Goal: Transaction & Acquisition: Purchase product/service

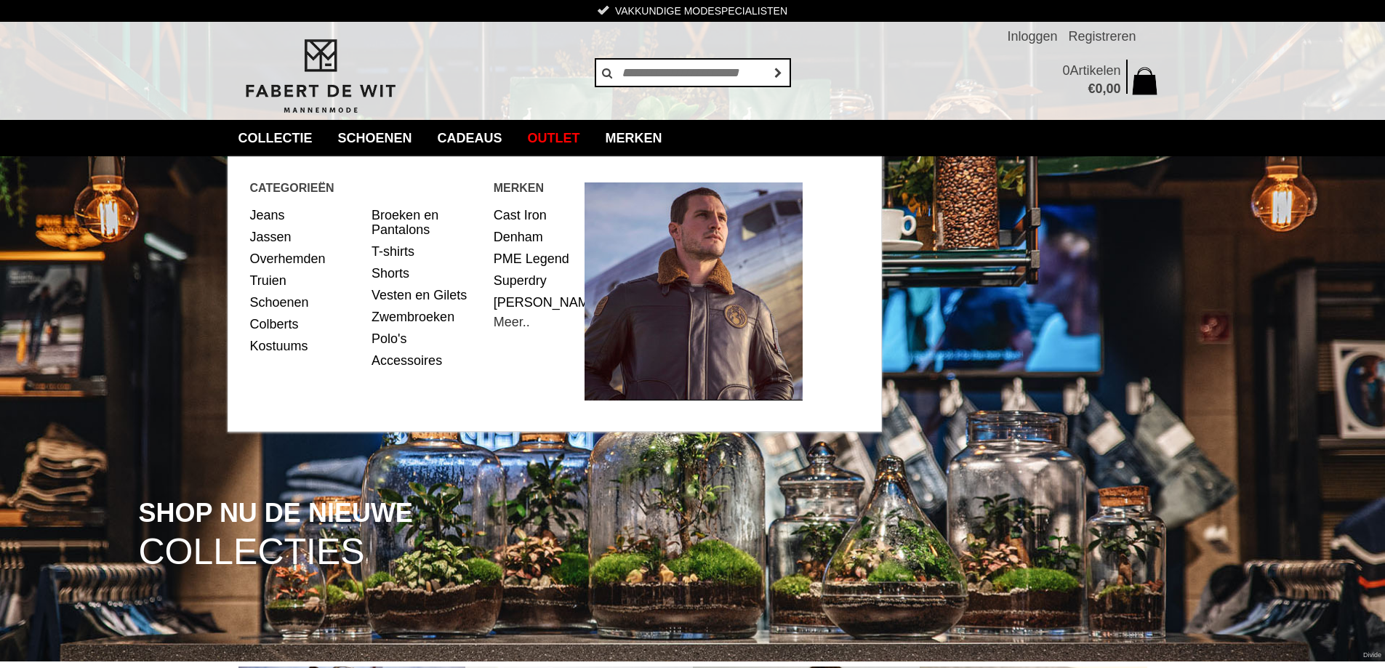
click at [513, 329] on link "Meer.." at bounding box center [512, 322] width 36 height 15
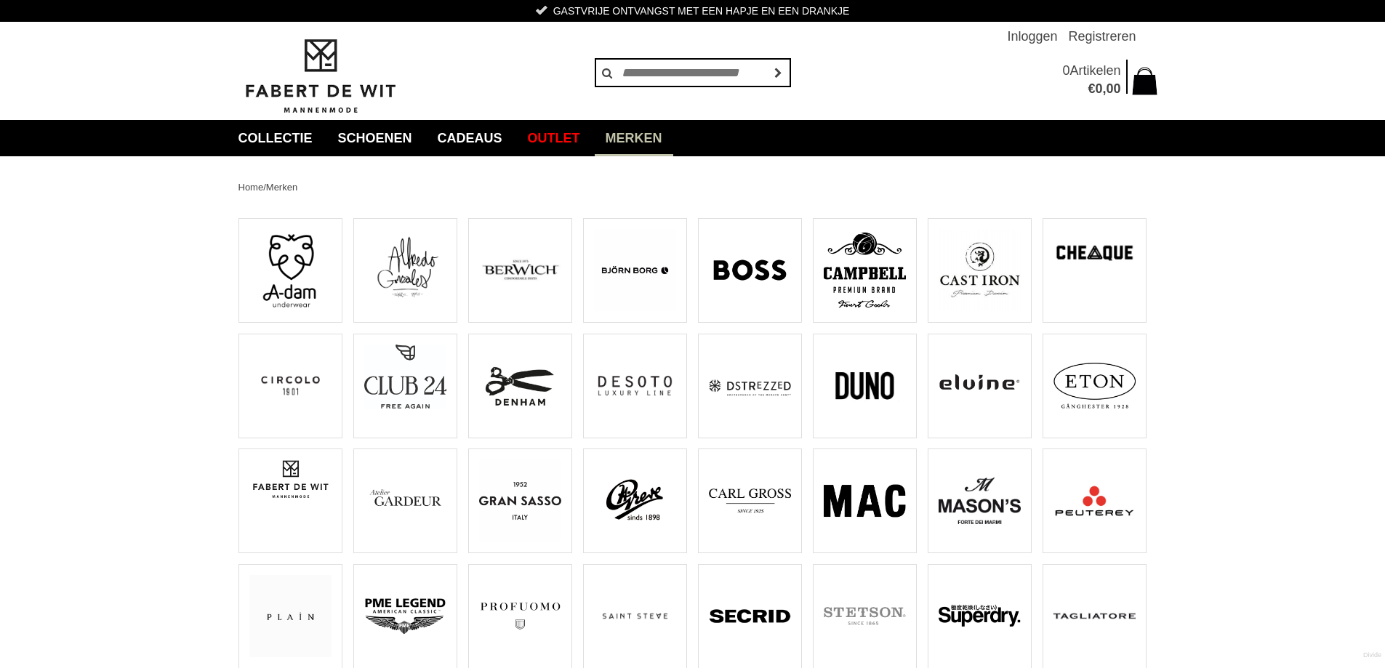
click at [755, 387] on img at bounding box center [750, 386] width 82 height 82
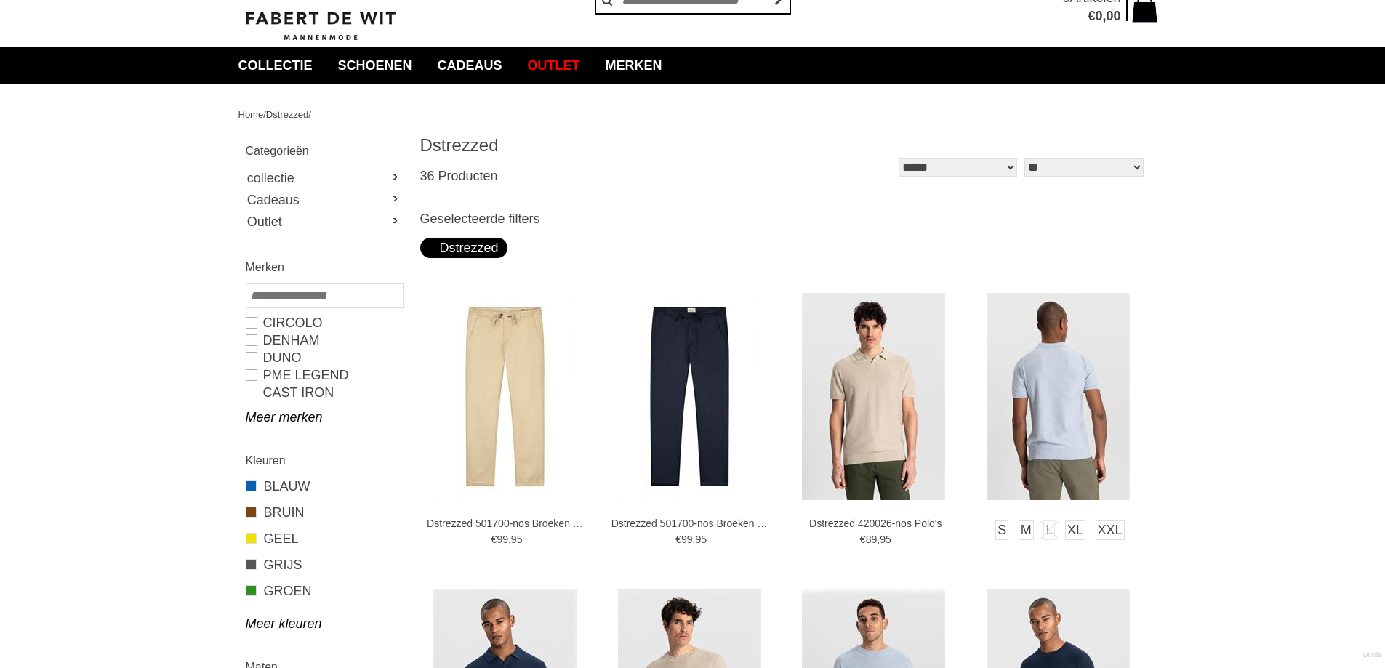
scroll to position [145, 0]
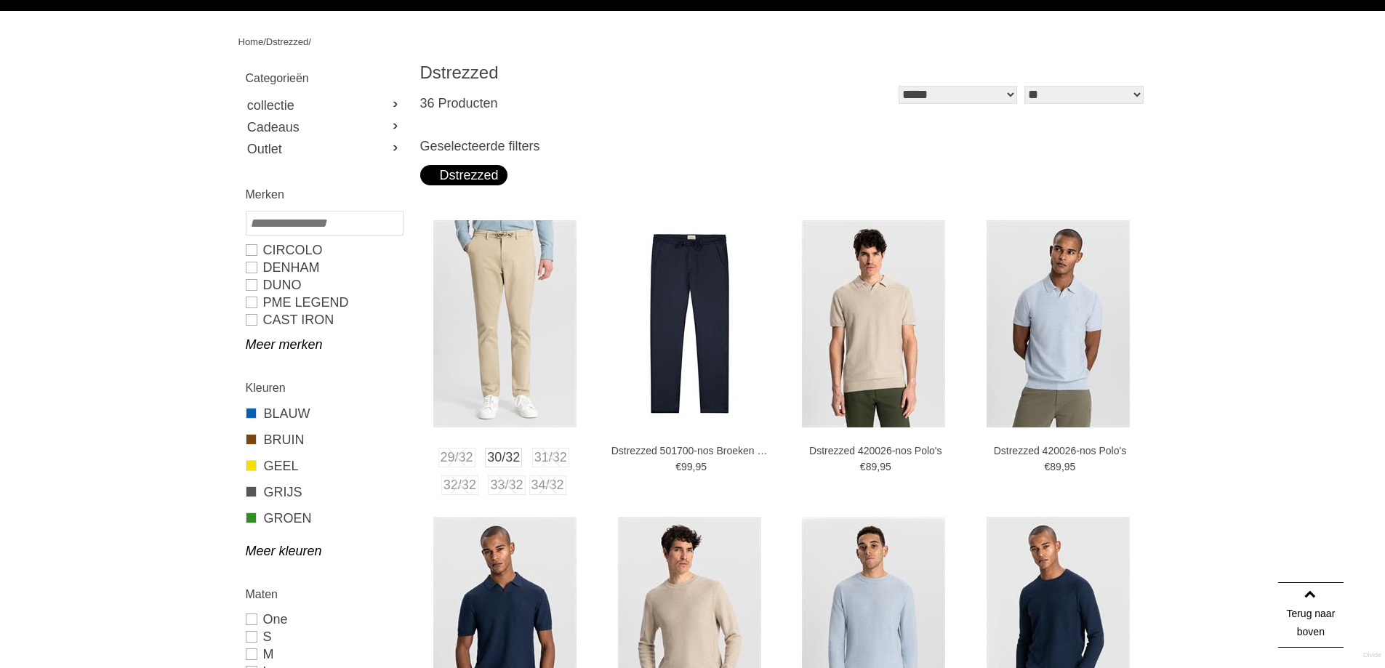
click at [526, 294] on img at bounding box center [504, 323] width 143 height 207
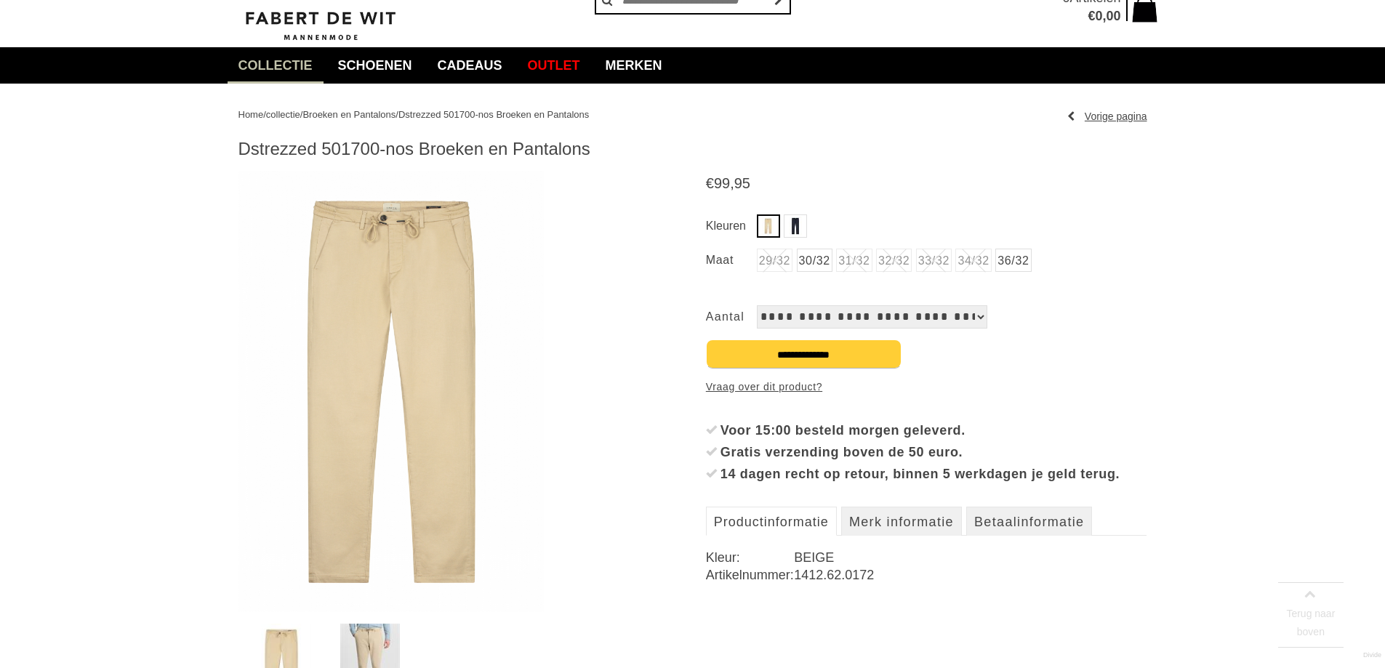
scroll to position [145, 0]
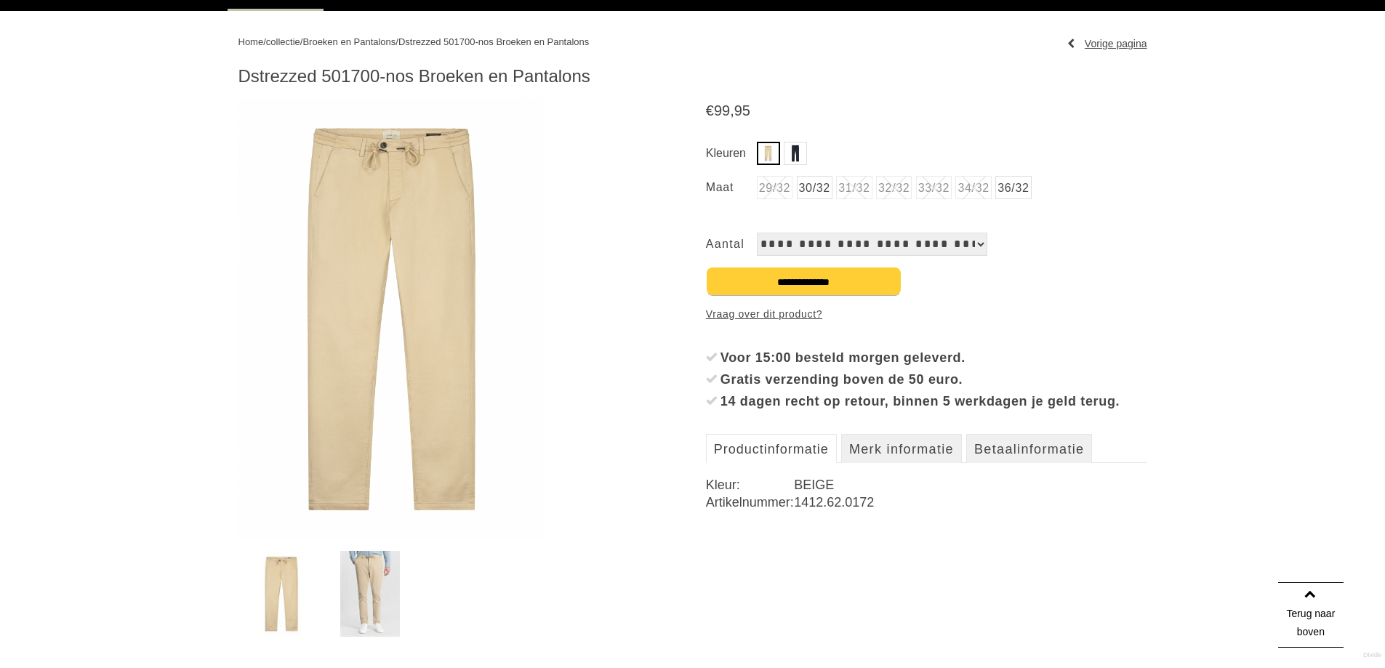
click at [371, 578] on img at bounding box center [370, 594] width 60 height 86
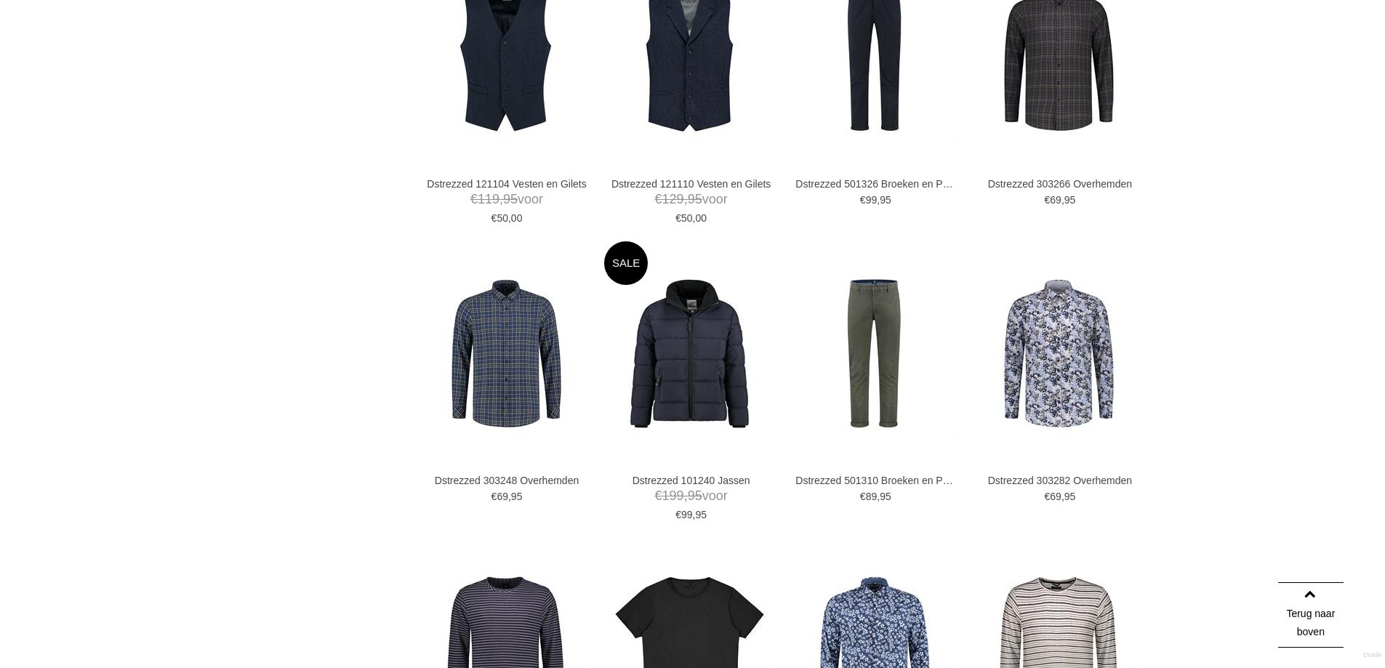
scroll to position [1672, 0]
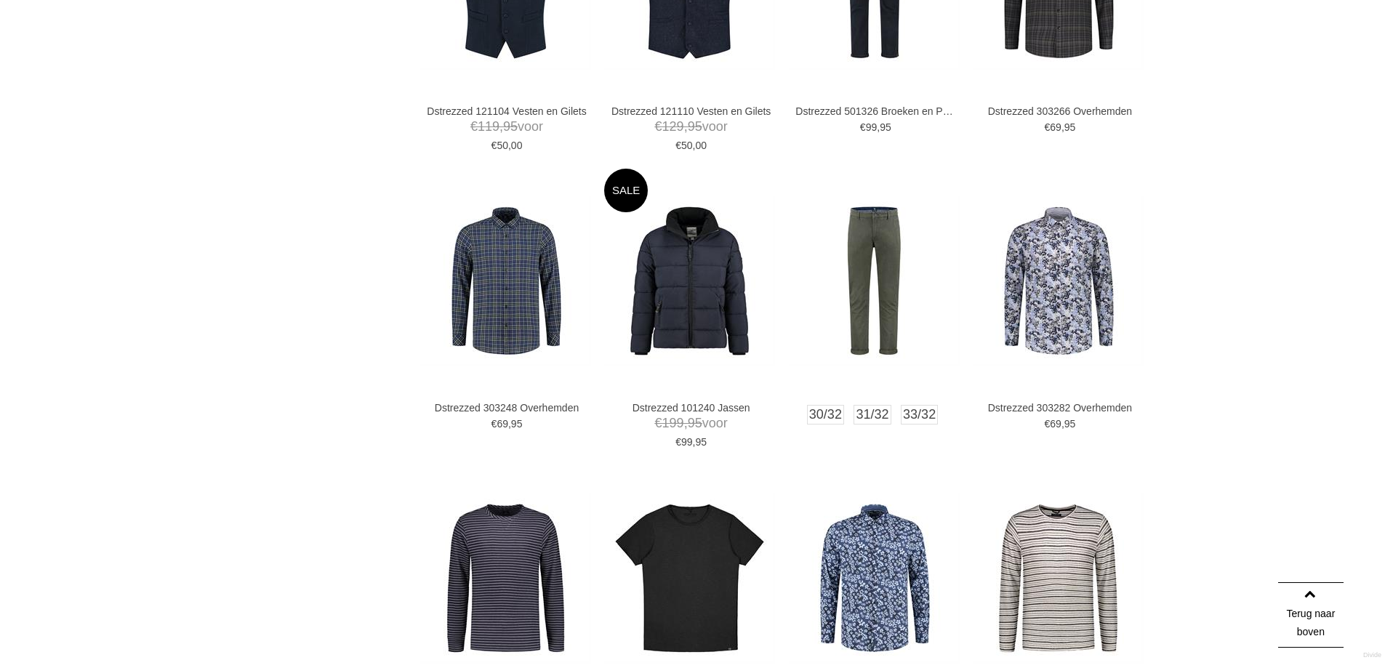
click at [877, 256] on img at bounding box center [874, 281] width 171 height 171
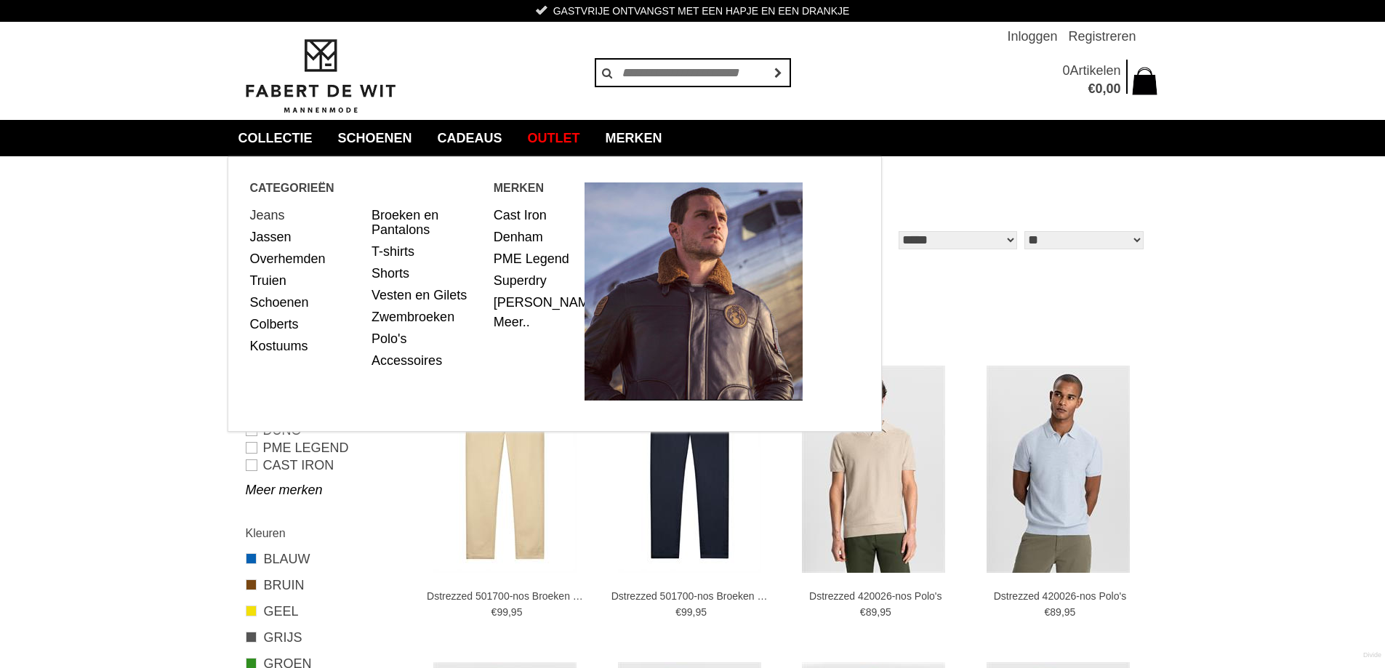
click at [263, 212] on link "Jeans" at bounding box center [305, 215] width 111 height 22
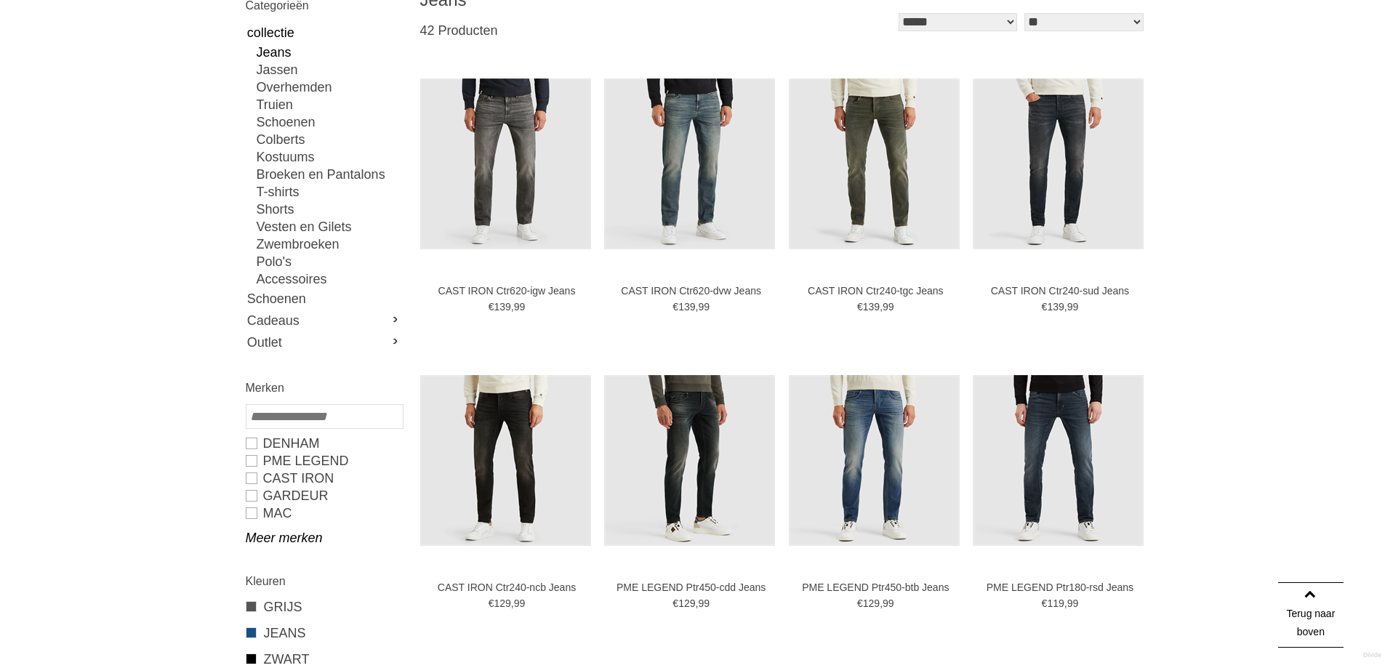
scroll to position [291, 0]
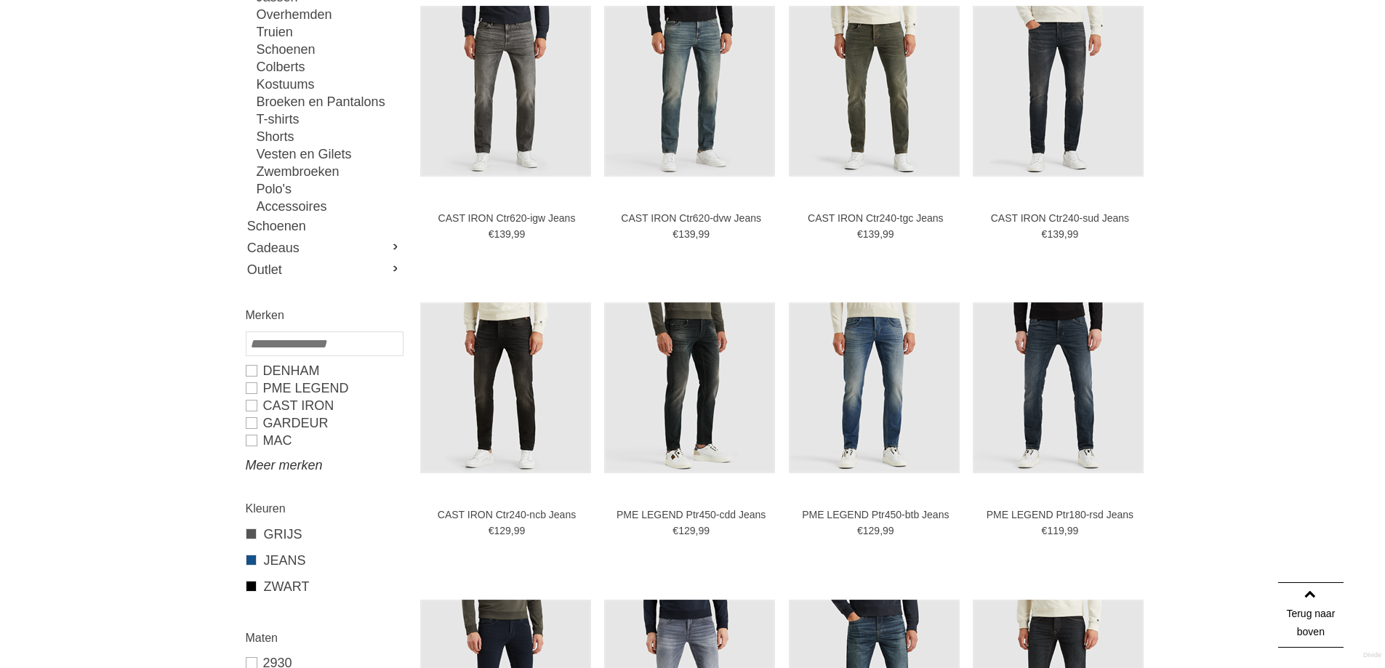
click at [266, 467] on link "Meer merken" at bounding box center [324, 465] width 156 height 17
